Goal: Information Seeking & Learning: Find specific fact

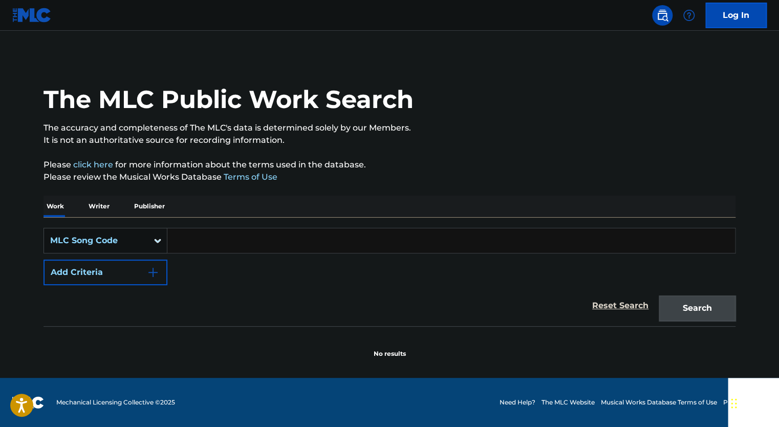
drag, startPoint x: 273, startPoint y: 241, endPoint x: 264, endPoint y: 241, distance: 8.2
click at [273, 241] on input "Search Form" at bounding box center [450, 240] width 567 height 25
paste input "D48608"
click at [708, 303] on button "Search" at bounding box center [696, 308] width 77 height 26
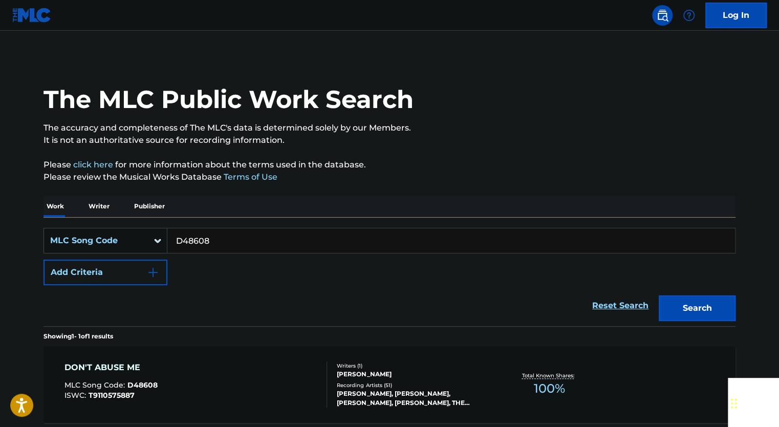
click at [291, 238] on input "D48608" at bounding box center [450, 240] width 567 height 25
drag, startPoint x: 291, startPoint y: 238, endPoint x: 264, endPoint y: 239, distance: 27.1
click at [290, 238] on input "D48608" at bounding box center [450, 240] width 567 height 25
paste input "W61095"
click at [706, 300] on button "Search" at bounding box center [696, 308] width 77 height 26
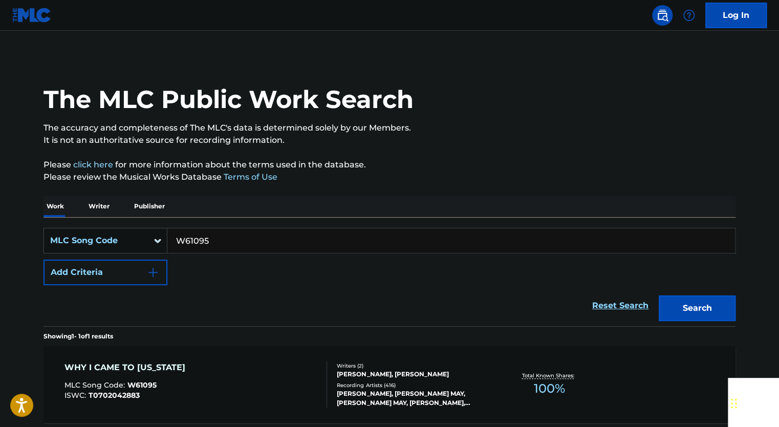
click at [245, 238] on input "W61095" at bounding box center [450, 240] width 567 height 25
drag, startPoint x: 245, startPoint y: 238, endPoint x: 235, endPoint y: 237, distance: 9.7
click at [244, 238] on input "W61095" at bounding box center [450, 240] width 567 height 25
paste input "I67267"
click at [700, 316] on button "Search" at bounding box center [696, 308] width 77 height 26
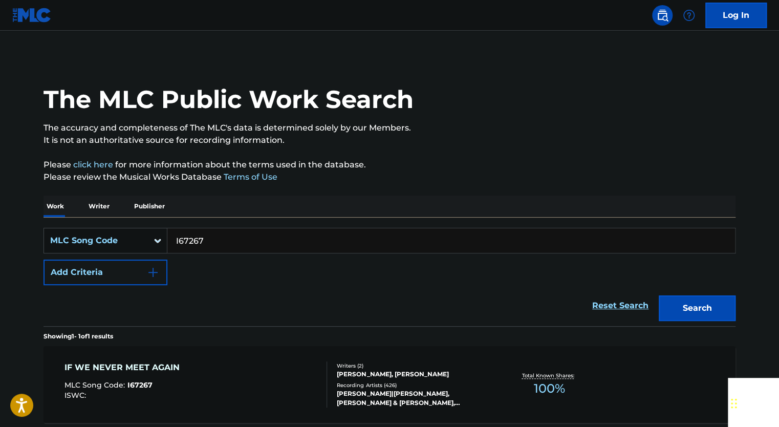
click at [299, 246] on input "I67267" at bounding box center [450, 240] width 567 height 25
paste input "C03763"
click at [686, 312] on button "Search" at bounding box center [696, 308] width 77 height 26
click at [289, 236] on input "C03763" at bounding box center [450, 240] width 567 height 25
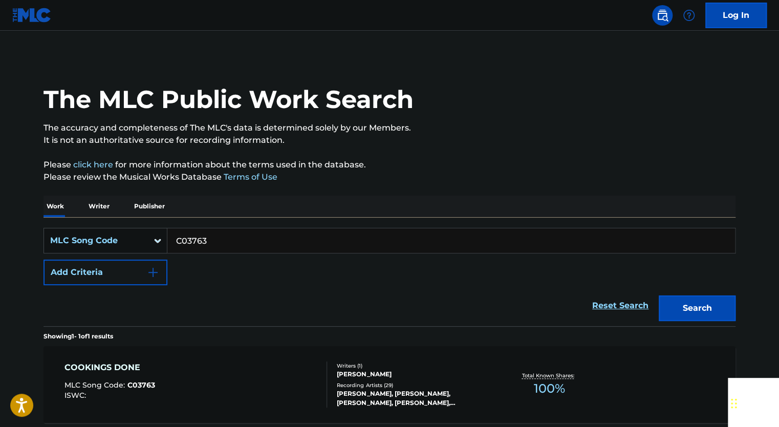
click at [289, 237] on input "C03763" at bounding box center [450, 240] width 567 height 25
paste input "T7344D"
click at [706, 307] on button "Search" at bounding box center [696, 308] width 77 height 26
click at [285, 245] on input "T7344D" at bounding box center [450, 240] width 567 height 25
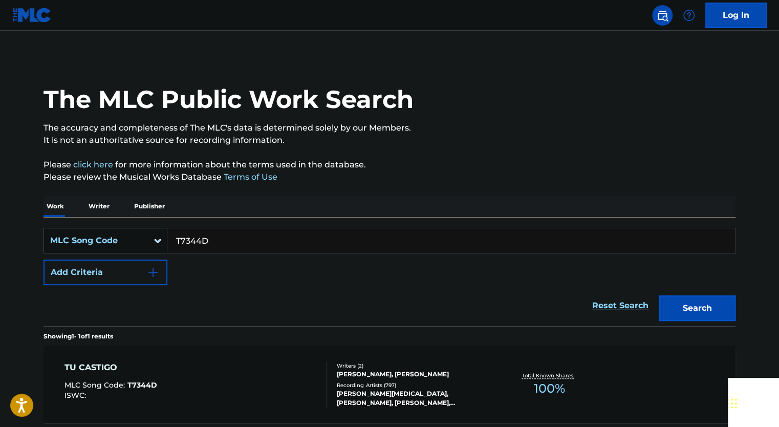
paste input "E22530"
click at [682, 302] on button "Search" at bounding box center [696, 308] width 77 height 26
click at [288, 247] on input "E22530" at bounding box center [450, 240] width 567 height 25
paste input "M37121"
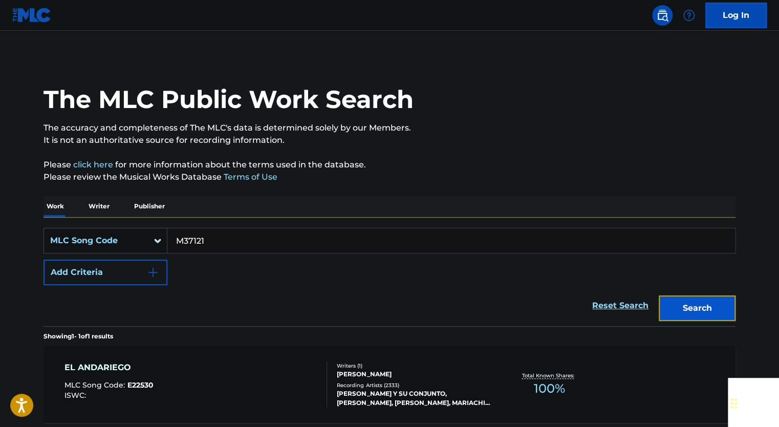
click at [692, 311] on button "Search" at bounding box center [696, 308] width 77 height 26
click at [284, 242] on input "M37121" at bounding box center [450, 240] width 567 height 25
paste input "T03126"
click at [688, 315] on button "Search" at bounding box center [696, 308] width 77 height 26
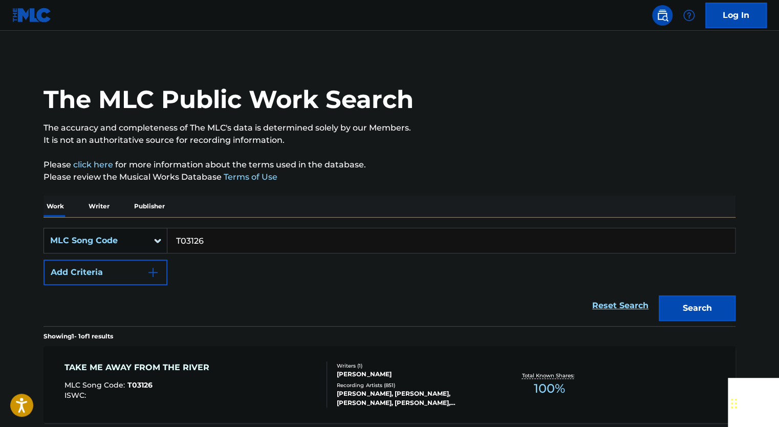
click at [290, 225] on div "SearchWithCriteria9775288e-f3d4-4e62-8c86-03cd8c210ce8 MLC Song Code T03126 Add…" at bounding box center [389, 271] width 692 height 108
drag, startPoint x: 290, startPoint y: 225, endPoint x: 284, endPoint y: 235, distance: 11.9
click at [284, 235] on input "T03126" at bounding box center [450, 240] width 567 height 25
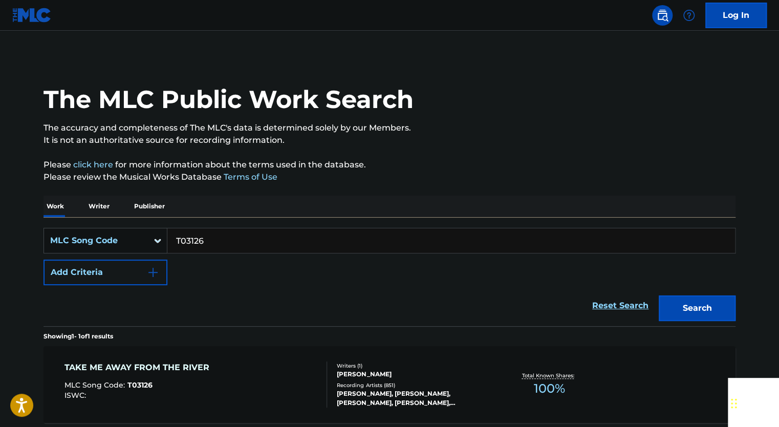
paste input "C46680"
click at [691, 300] on button "Search" at bounding box center [696, 308] width 77 height 26
click at [278, 240] on input "C46680" at bounding box center [450, 240] width 567 height 25
drag, startPoint x: 278, startPoint y: 240, endPoint x: 264, endPoint y: 240, distance: 14.3
click at [277, 240] on input "C46680" at bounding box center [450, 240] width 567 height 25
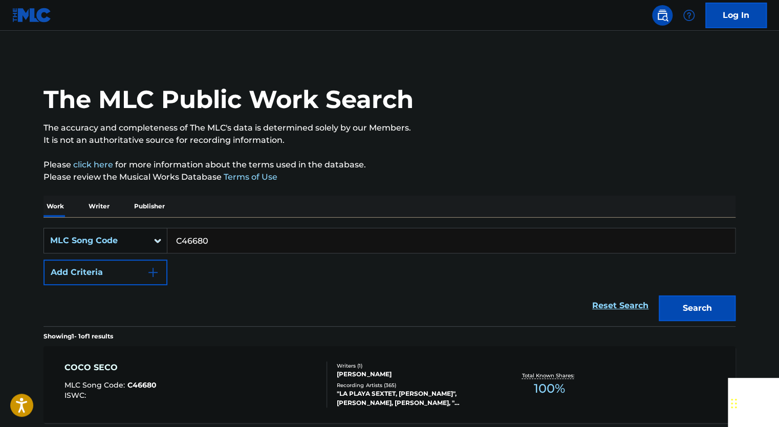
paste input "H56666"
click at [694, 311] on button "Search" at bounding box center [696, 308] width 77 height 26
click at [297, 236] on input "H56666" at bounding box center [450, 240] width 567 height 25
paste input "C81249"
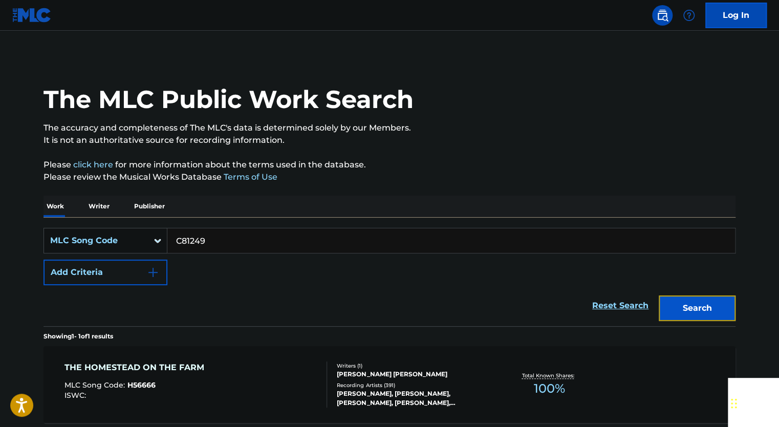
click at [666, 308] on button "Search" at bounding box center [696, 308] width 77 height 26
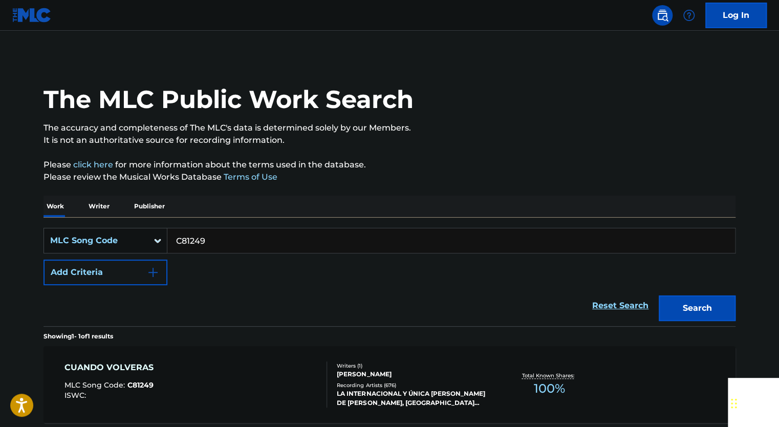
click at [269, 235] on input "C81249" at bounding box center [450, 240] width 567 height 25
click at [268, 235] on input "C81249" at bounding box center [450, 240] width 567 height 25
paste input "02430"
click at [719, 307] on button "Search" at bounding box center [696, 308] width 77 height 26
click at [304, 245] on input "C02430" at bounding box center [450, 240] width 567 height 25
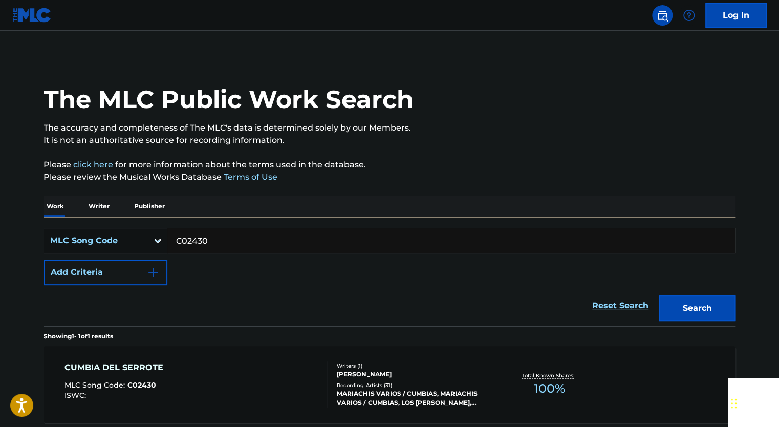
click at [304, 245] on input "C02430" at bounding box center [450, 240] width 567 height 25
paste input "T73829"
click at [687, 309] on button "Search" at bounding box center [696, 308] width 77 height 26
click at [281, 238] on input "T73829" at bounding box center [450, 240] width 567 height 25
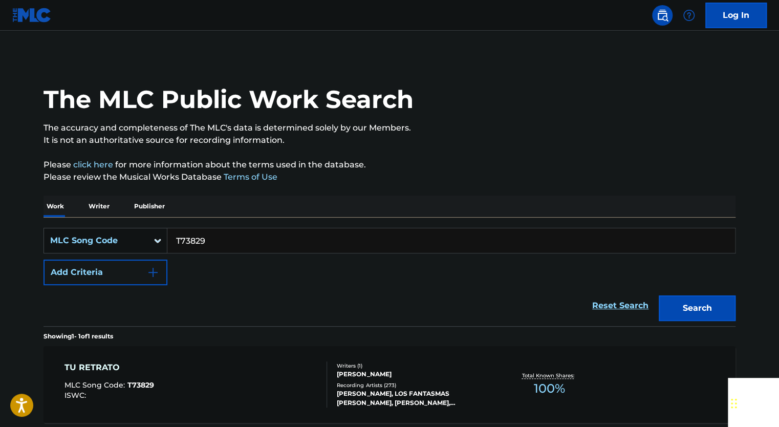
paste input "L53747"
click at [686, 308] on button "Search" at bounding box center [696, 308] width 77 height 26
click at [234, 241] on input "L53747" at bounding box center [450, 240] width 567 height 25
paste input "E01101"
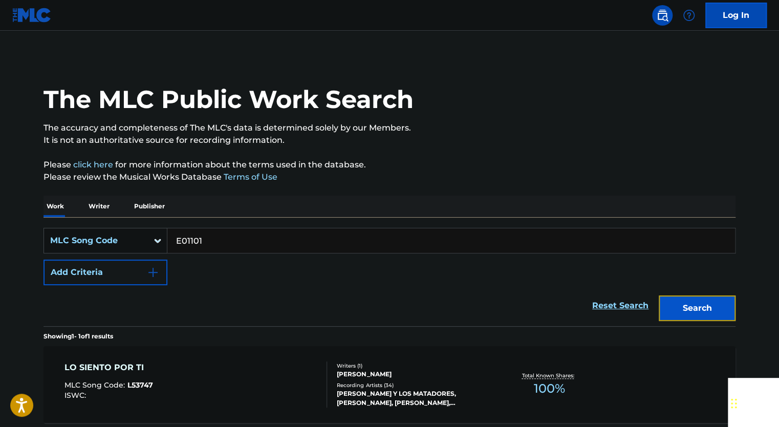
click at [684, 306] on button "Search" at bounding box center [696, 308] width 77 height 26
click at [259, 241] on input "E01101" at bounding box center [450, 240] width 567 height 25
click at [258, 241] on input "E01101" at bounding box center [450, 240] width 567 height 25
paste input "994645"
click at [688, 302] on button "Search" at bounding box center [696, 308] width 77 height 26
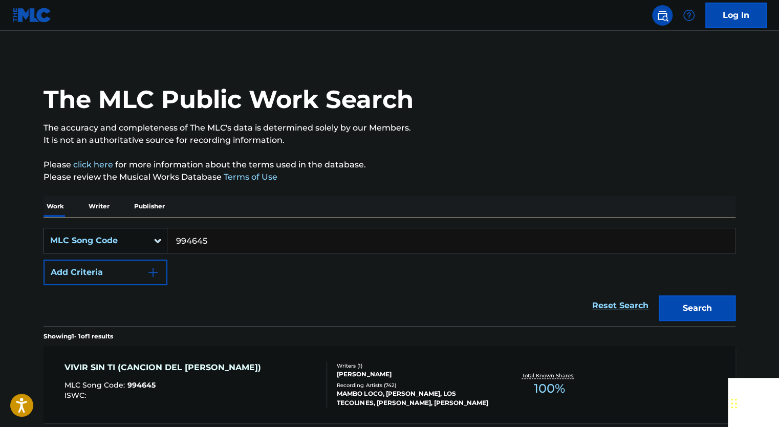
click at [272, 236] on input "994645" at bounding box center [450, 240] width 567 height 25
drag, startPoint x: 272, startPoint y: 236, endPoint x: 254, endPoint y: 236, distance: 18.4
click at [270, 236] on input "994645" at bounding box center [450, 240] width 567 height 25
paste input "D02971"
click at [694, 302] on button "Search" at bounding box center [696, 308] width 77 height 26
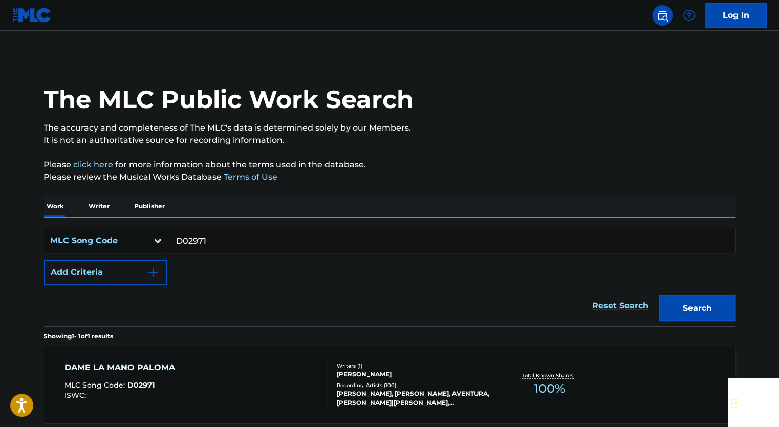
click at [213, 238] on input "D02971" at bounding box center [450, 240] width 567 height 25
paste input "H50040"
type input "H50040"
click at [698, 316] on button "Search" at bounding box center [696, 308] width 77 height 26
